Goal: Transaction & Acquisition: Purchase product/service

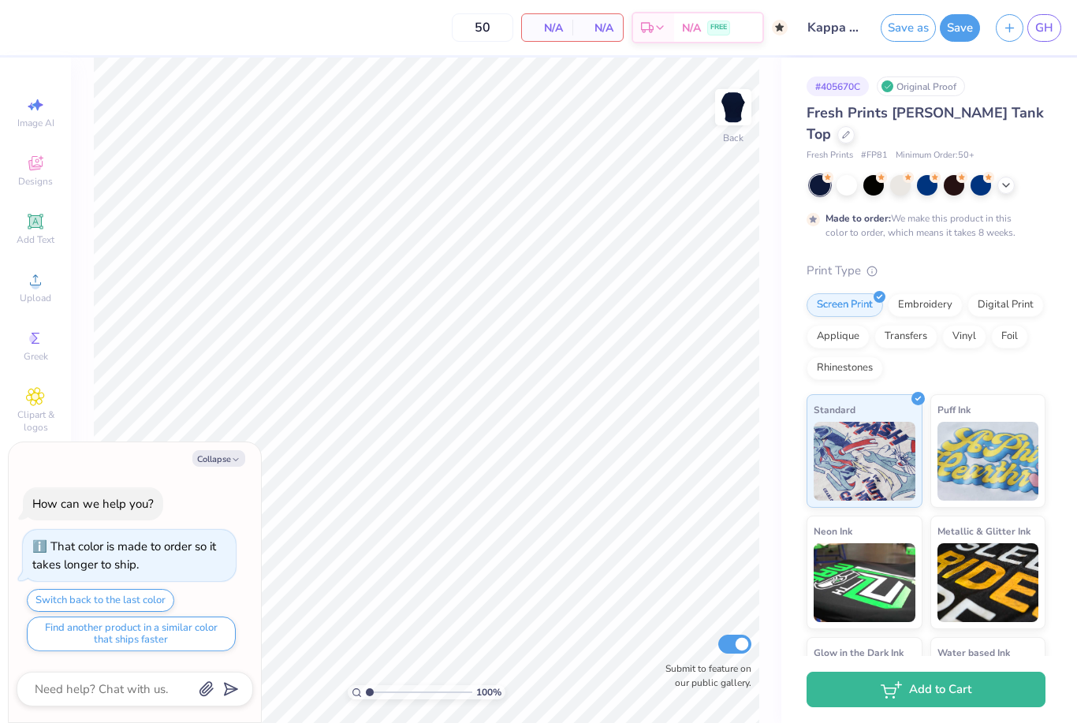
type textarea "x"
click at [1064, 30] on div "Save as Save GH" at bounding box center [979, 27] width 196 height 55
click at [1042, 28] on span "GH" at bounding box center [1044, 28] width 18 height 18
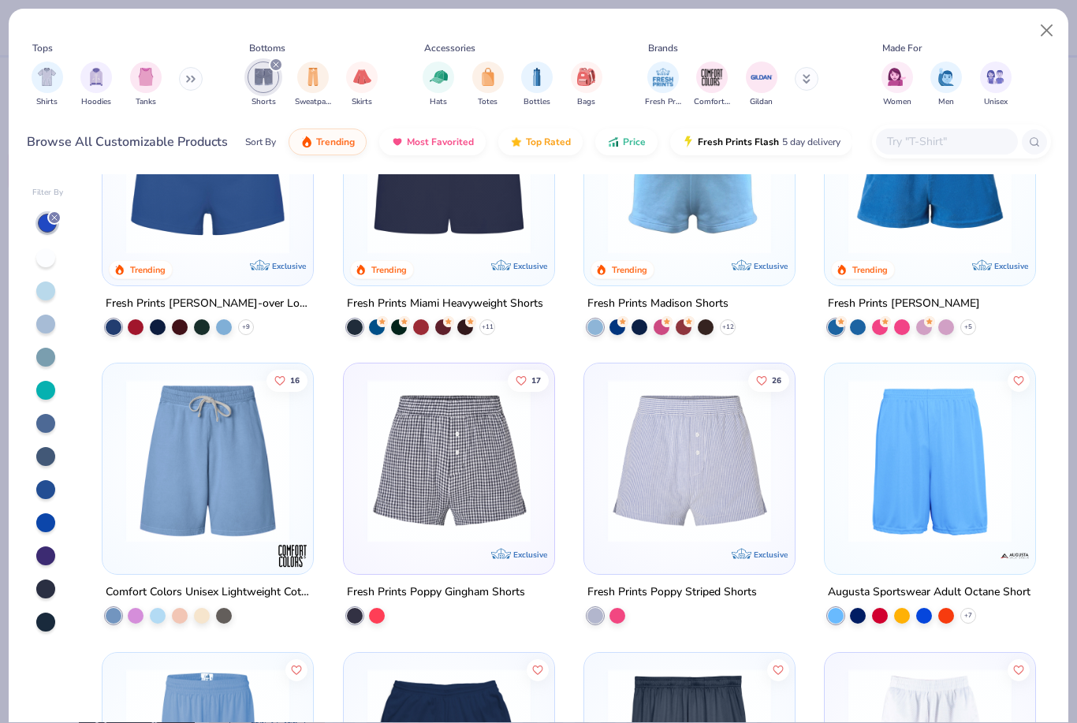
scroll to position [113, 0]
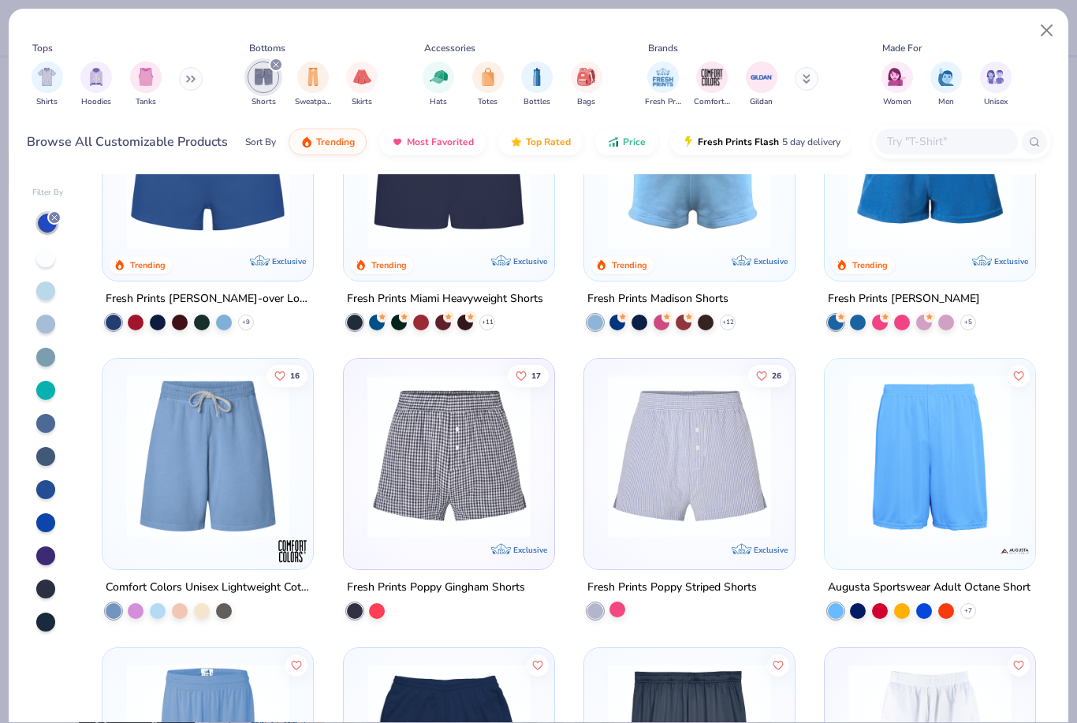
click at [621, 610] on div at bounding box center [617, 610] width 16 height 16
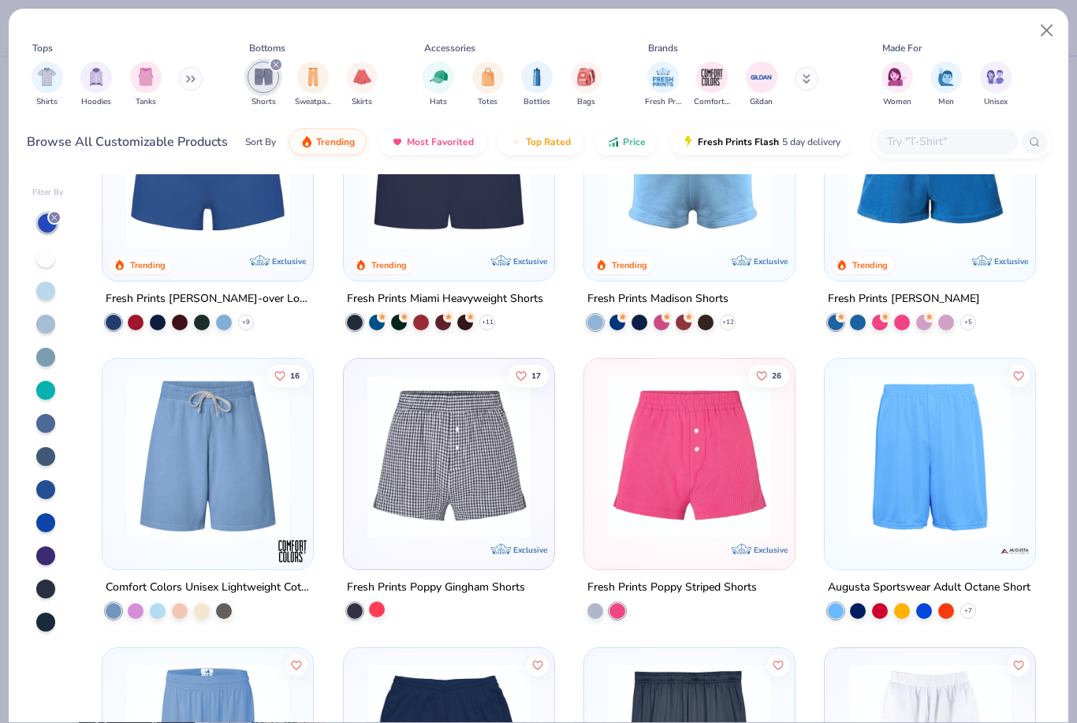
click at [373, 613] on div at bounding box center [377, 610] width 16 height 16
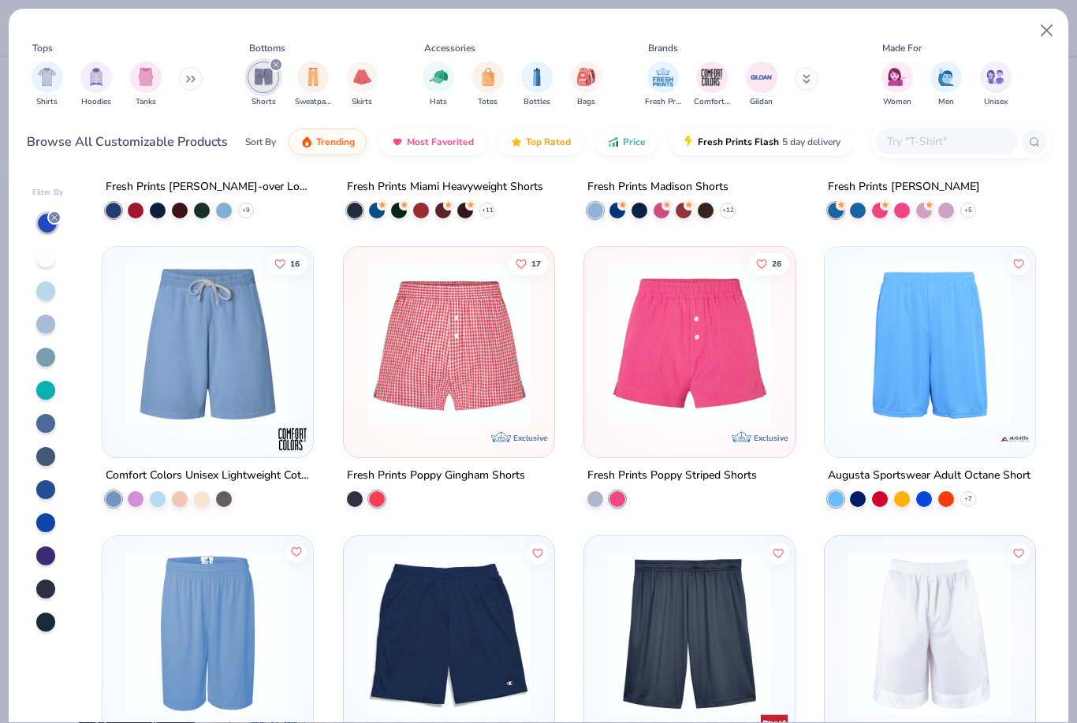
scroll to position [328, 0]
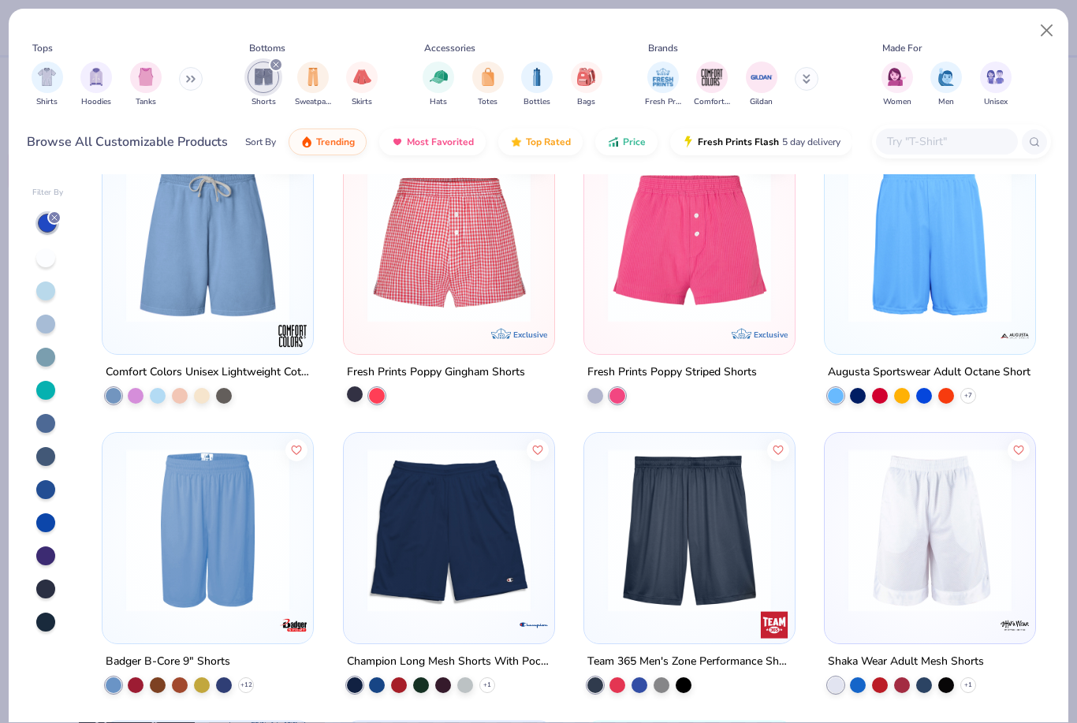
click at [357, 399] on div at bounding box center [355, 394] width 16 height 16
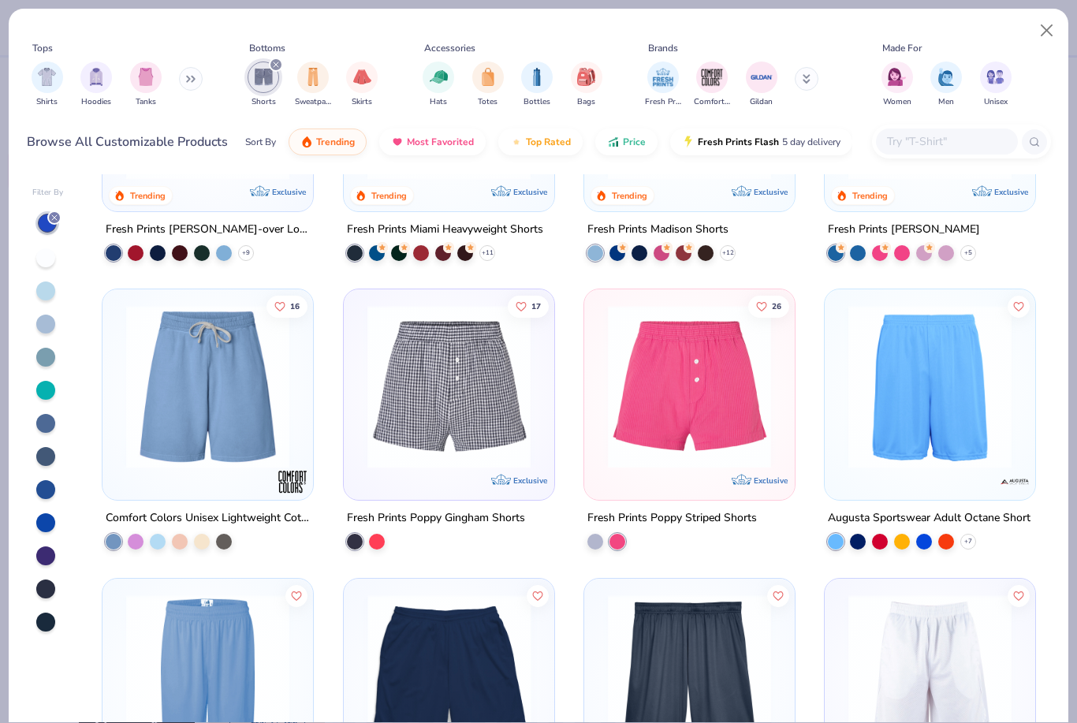
scroll to position [98, 0]
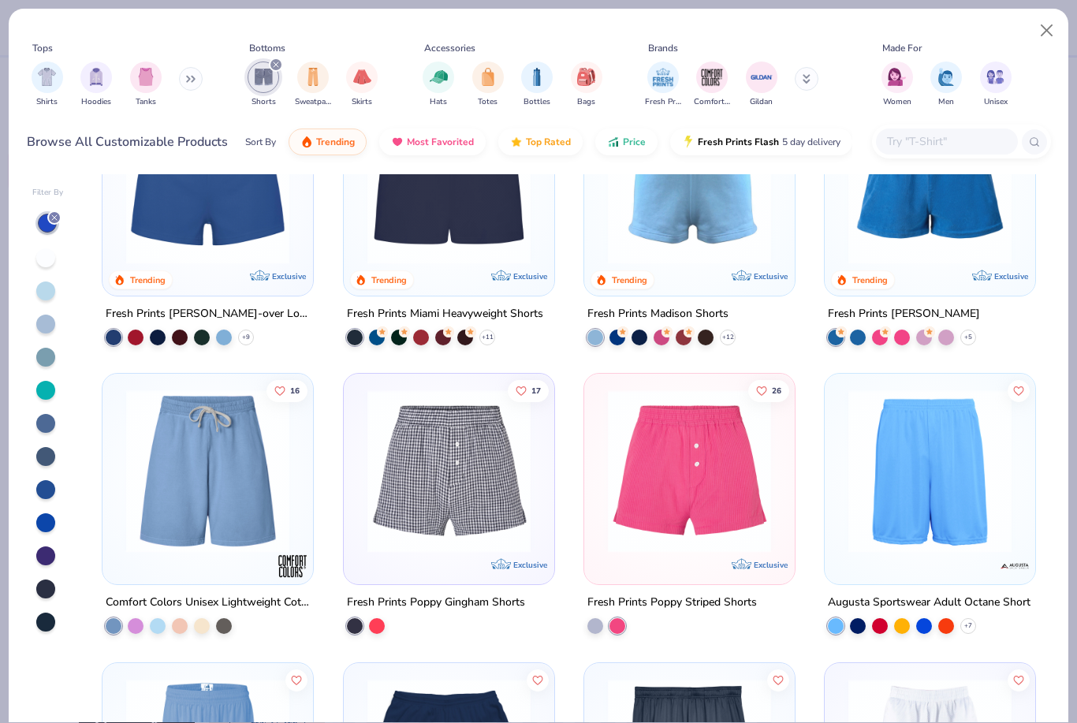
click at [447, 483] on img at bounding box center [449, 470] width 179 height 163
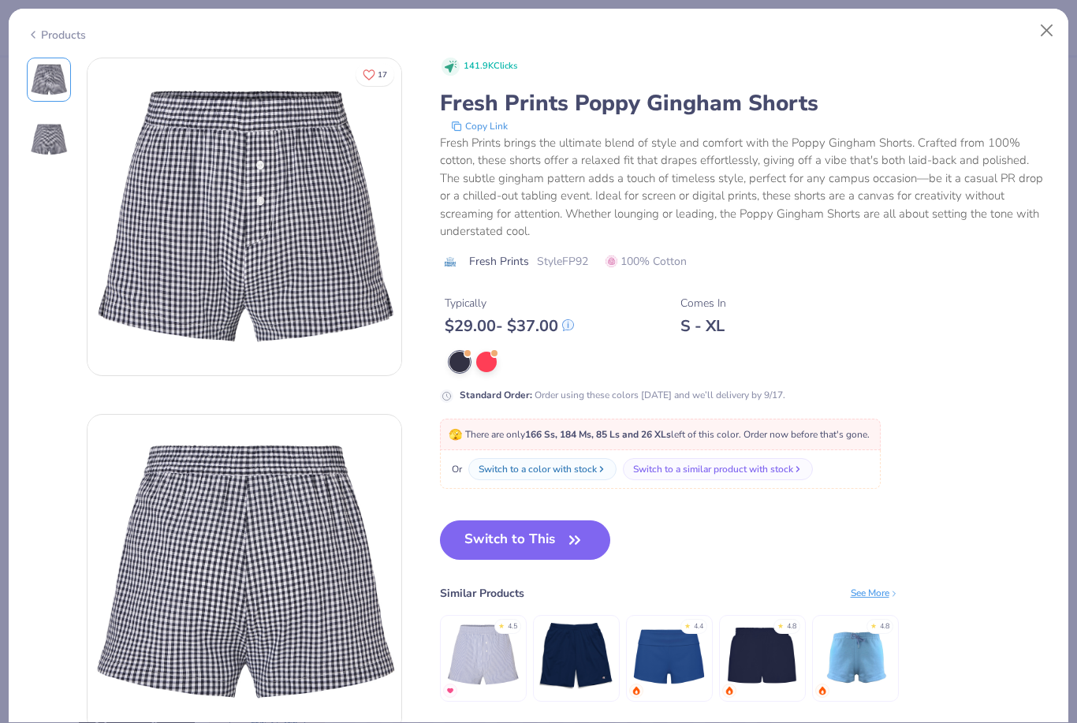
click at [495, 630] on img at bounding box center [482, 654] width 75 height 75
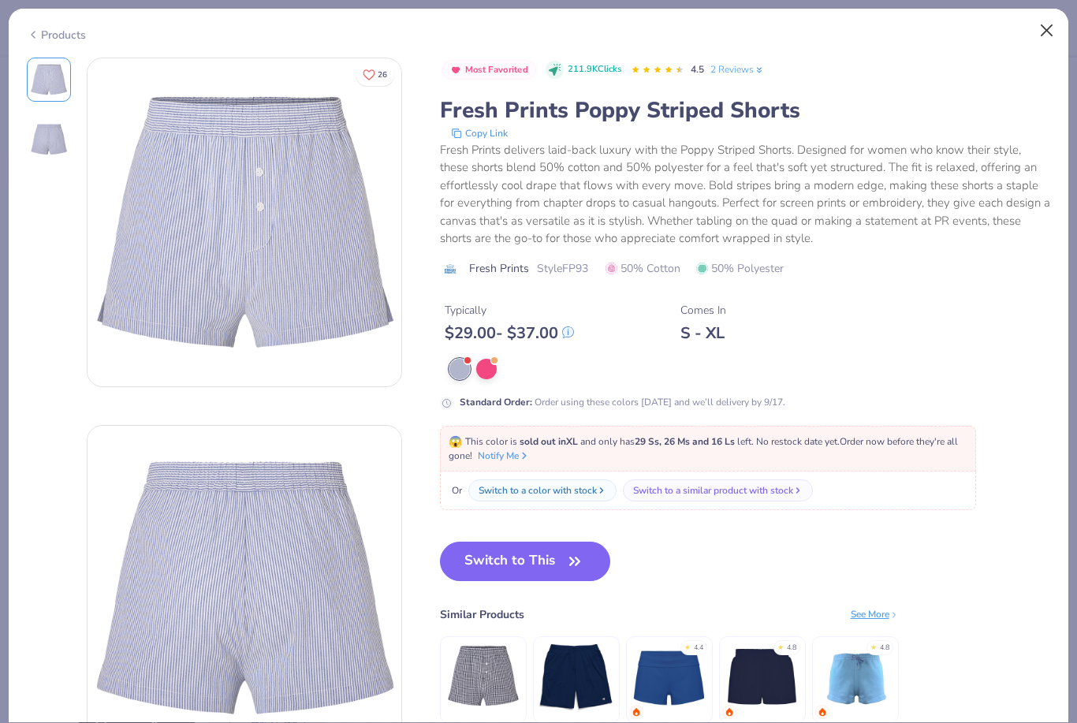
click at [1051, 37] on button "Close" at bounding box center [1047, 31] width 30 height 30
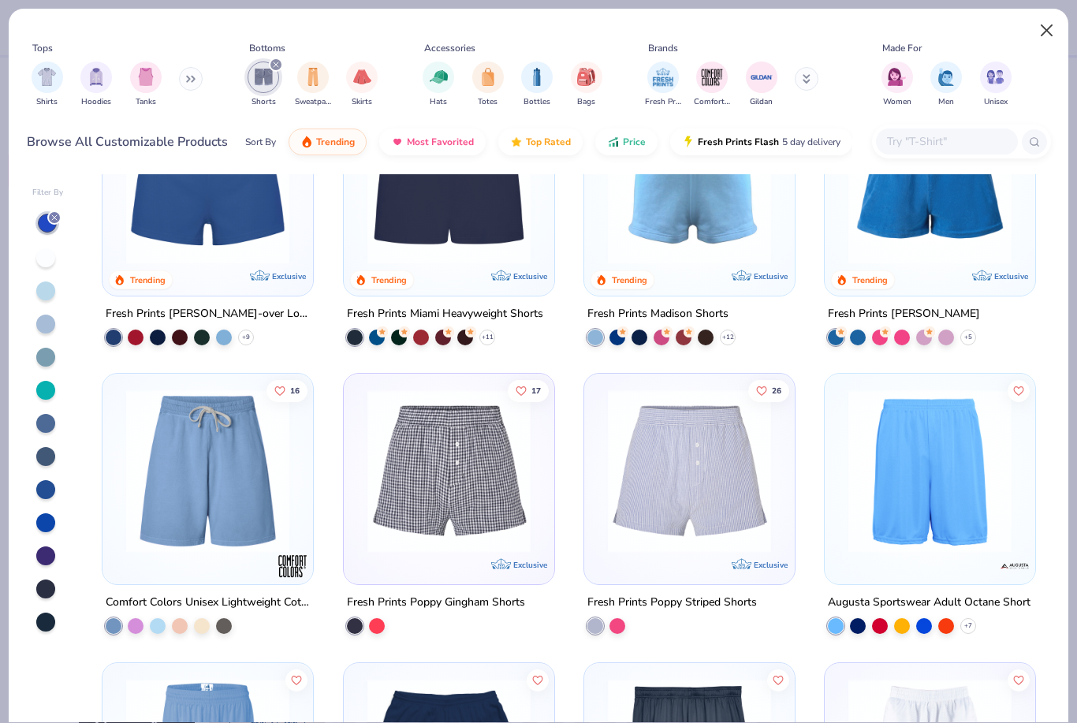
click at [1049, 25] on button "Close" at bounding box center [1047, 31] width 30 height 30
